Goal: Task Accomplishment & Management: Use online tool/utility

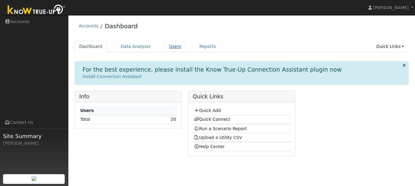
click at [165, 44] on link "Users" at bounding box center [175, 46] width 21 height 11
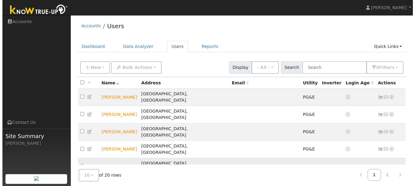
scroll to position [49, 0]
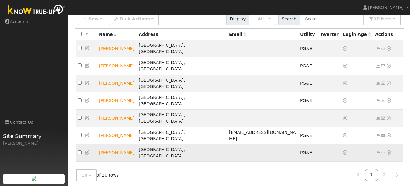
click at [388, 151] on icon at bounding box center [388, 153] width 5 height 4
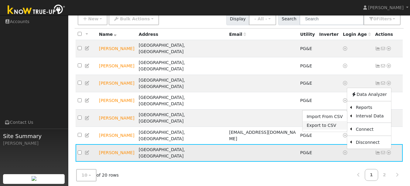
click at [328, 121] on link "Export to CSV" at bounding box center [324, 125] width 45 height 9
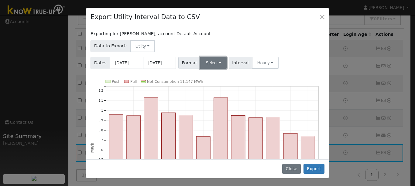
click at [214, 63] on button "Select" at bounding box center [213, 63] width 26 height 12
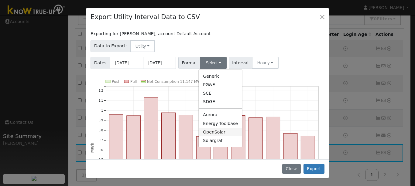
click at [209, 136] on link "OpenSolar" at bounding box center [220, 132] width 43 height 9
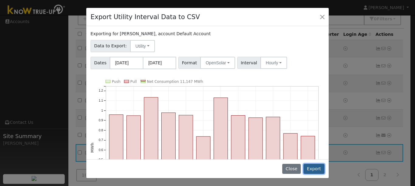
click at [316, 168] on button "Export" at bounding box center [313, 169] width 21 height 10
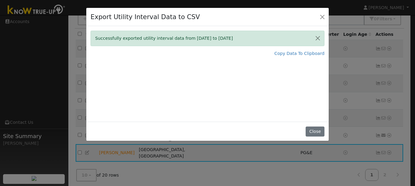
click at [186, 80] on div "Successfully exported utility interval data from 09/01/24 to 08/31/25 Copy Data…" at bounding box center [207, 74] width 242 height 96
